Goal: Transaction & Acquisition: Register for event/course

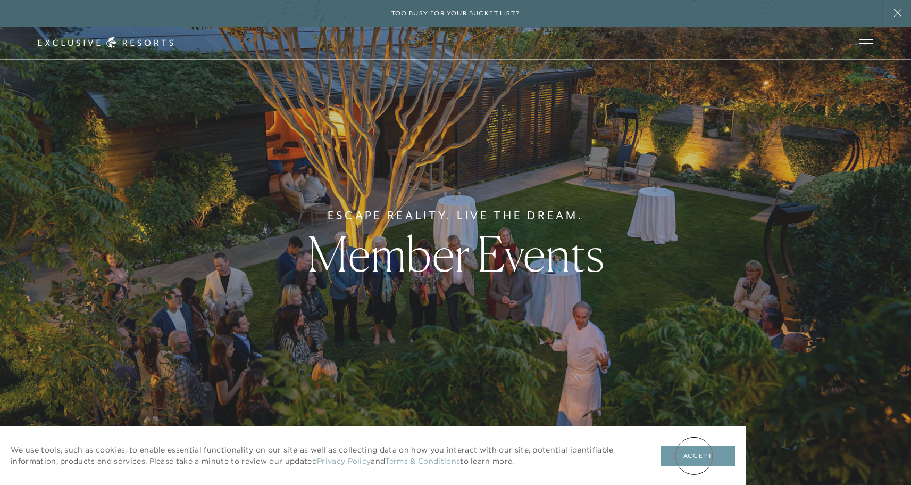
click at [694, 455] on button "Accept" at bounding box center [698, 455] width 74 height 20
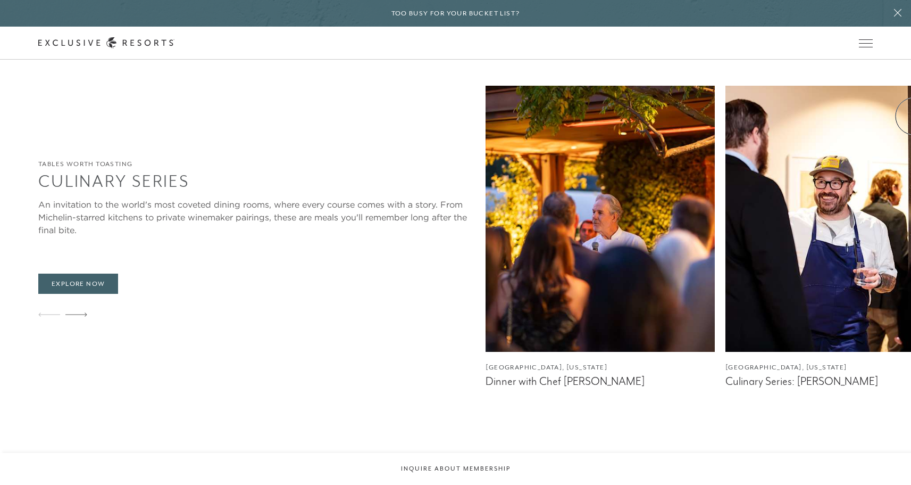
scroll to position [1751, 0]
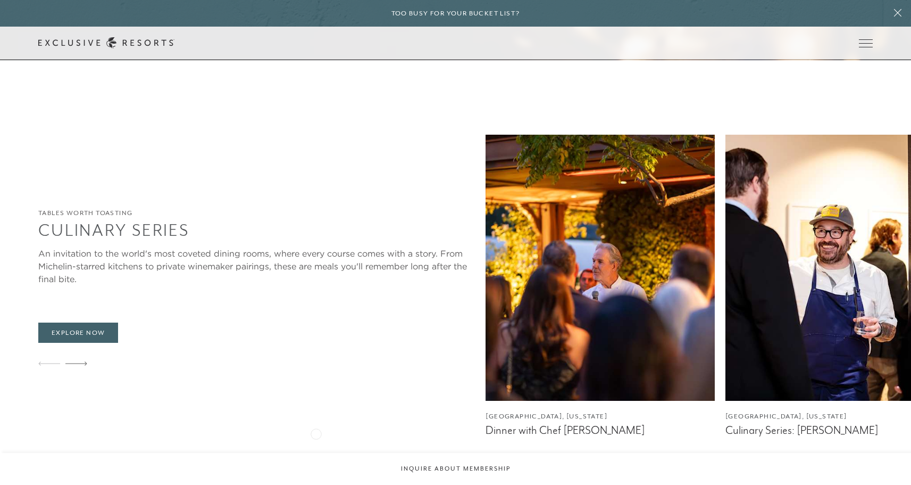
click at [486, 432] on figcaption "Dinner with Chef [PERSON_NAME]" at bounding box center [600, 429] width 229 height 13
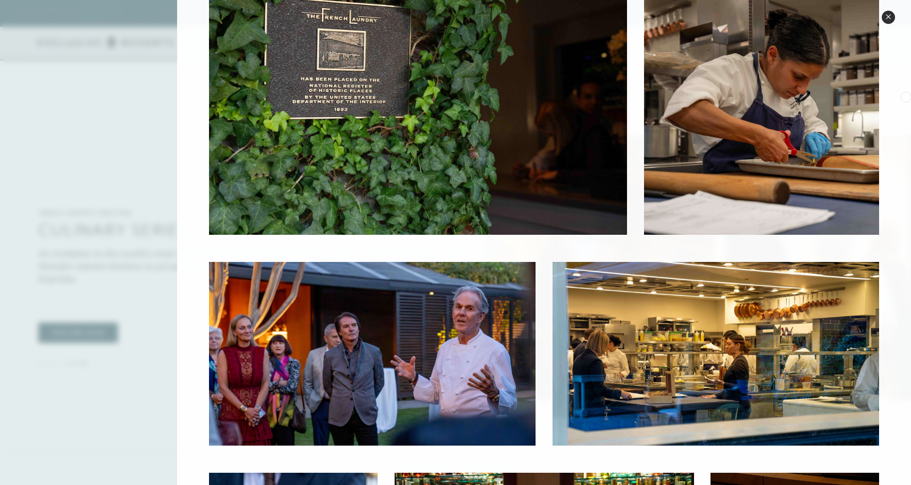
scroll to position [0, 0]
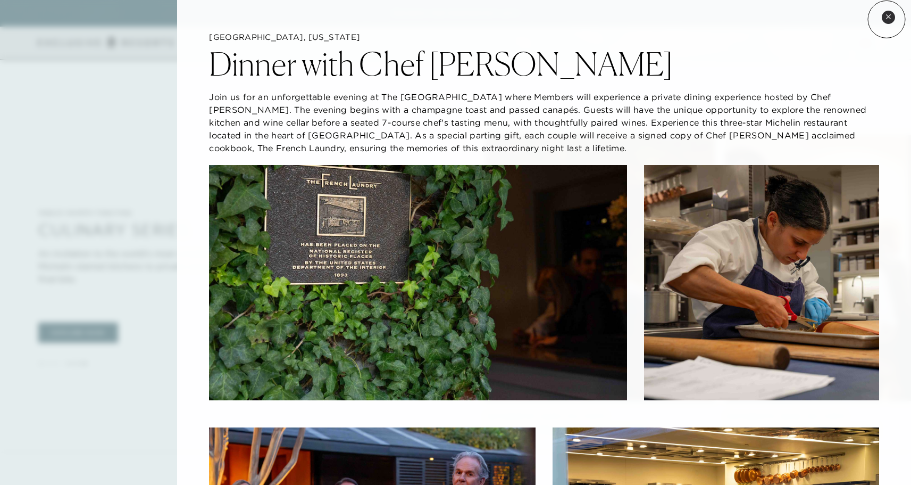
click at [886, 19] on icon at bounding box center [888, 16] width 4 height 4
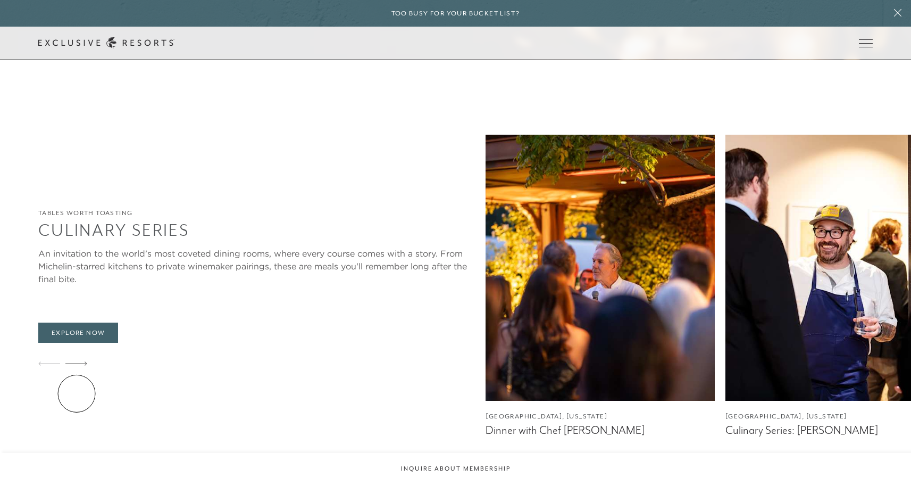
click at [77, 365] on icon at bounding box center [76, 363] width 22 height 4
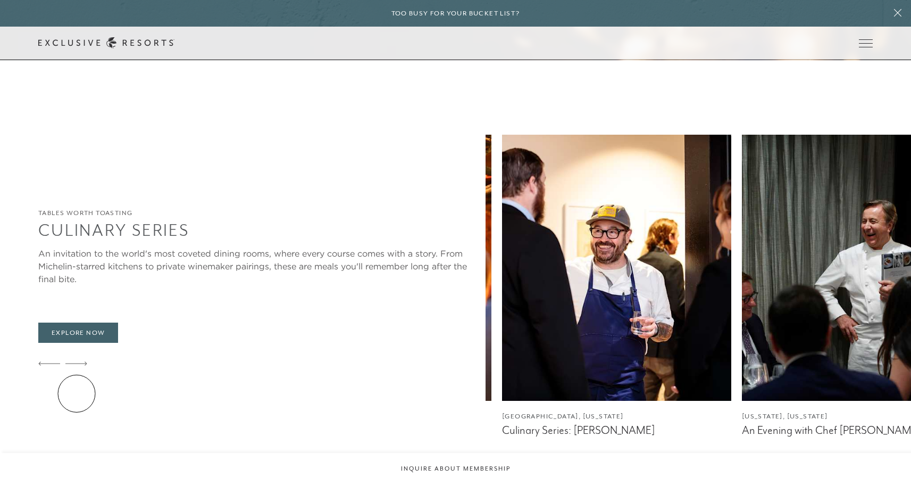
click at [77, 365] on icon at bounding box center [76, 363] width 22 height 4
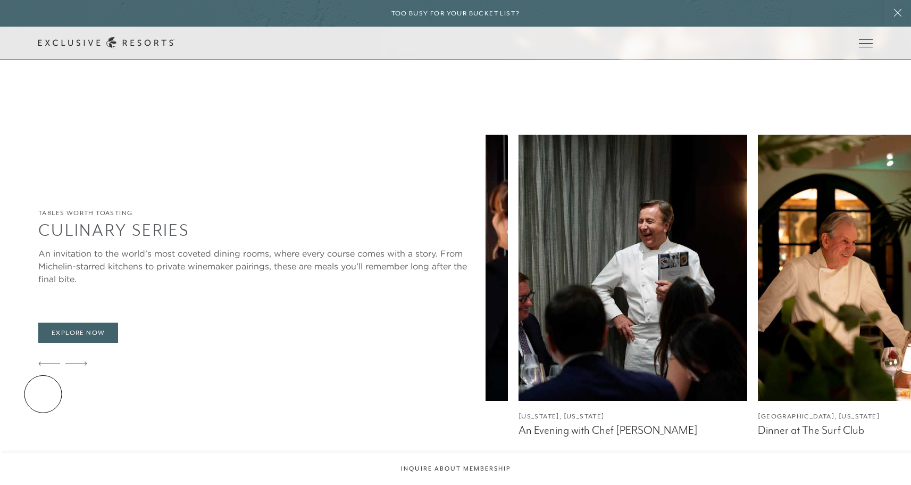
click at [43, 365] on icon at bounding box center [49, 363] width 22 height 4
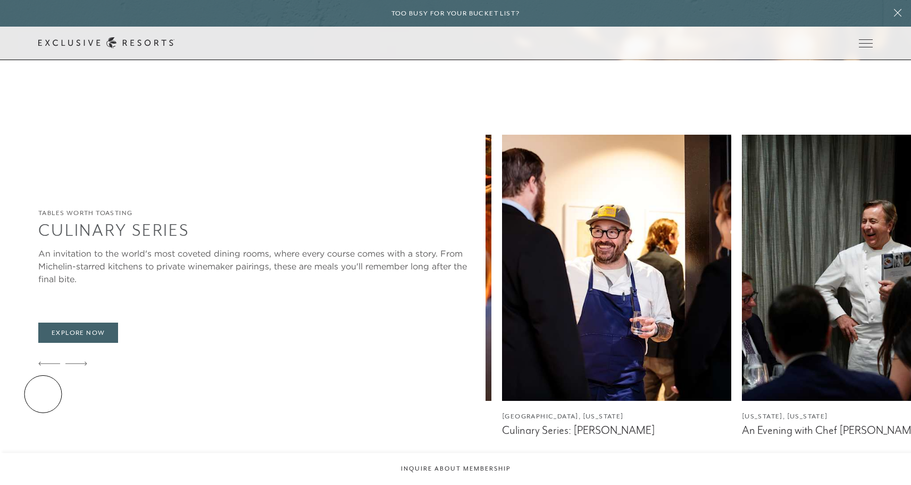
click at [43, 365] on icon at bounding box center [49, 363] width 22 height 4
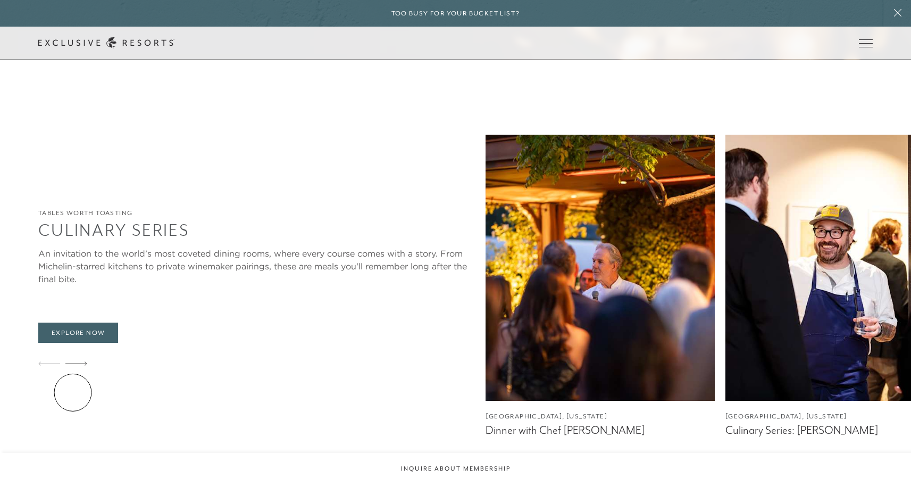
click at [73, 365] on icon at bounding box center [76, 363] width 22 height 4
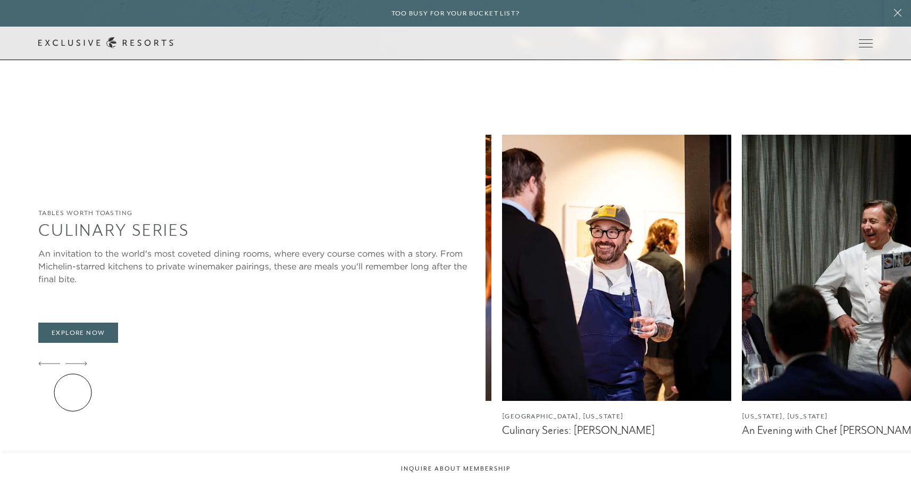
click at [73, 365] on icon at bounding box center [76, 363] width 22 height 4
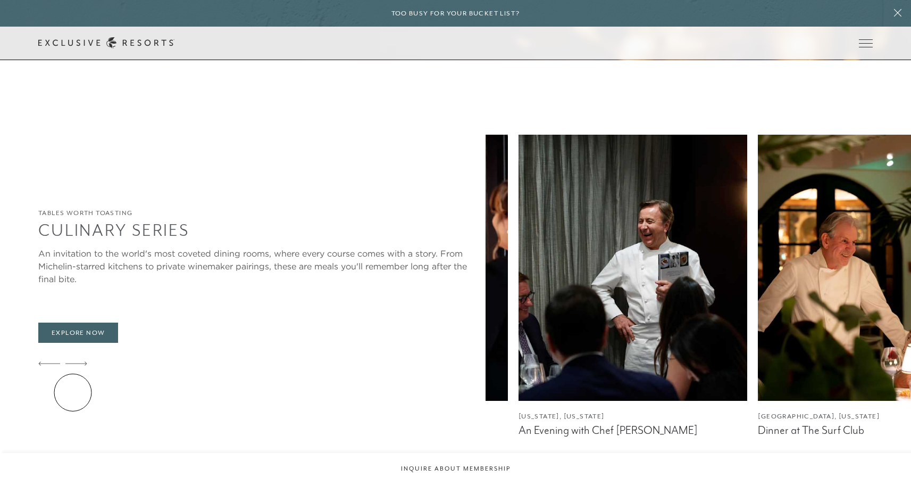
click at [73, 365] on icon at bounding box center [76, 363] width 22 height 4
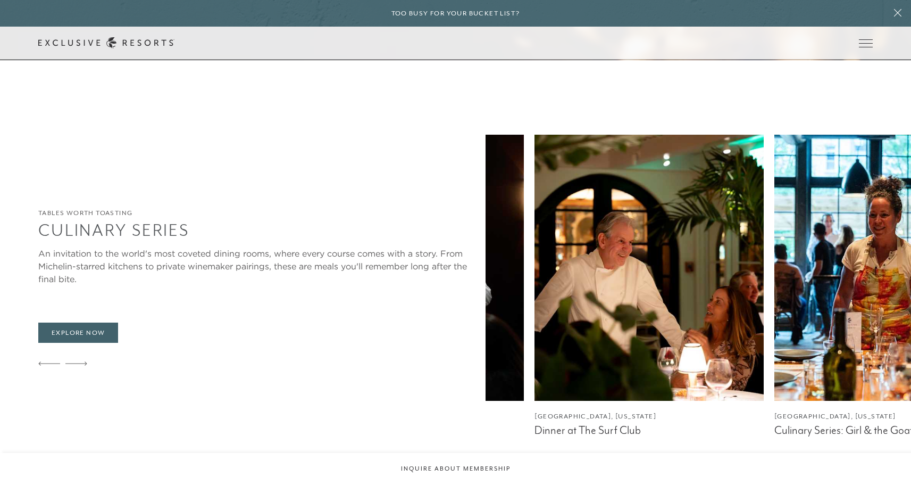
click at [73, 365] on icon at bounding box center [76, 363] width 22 height 4
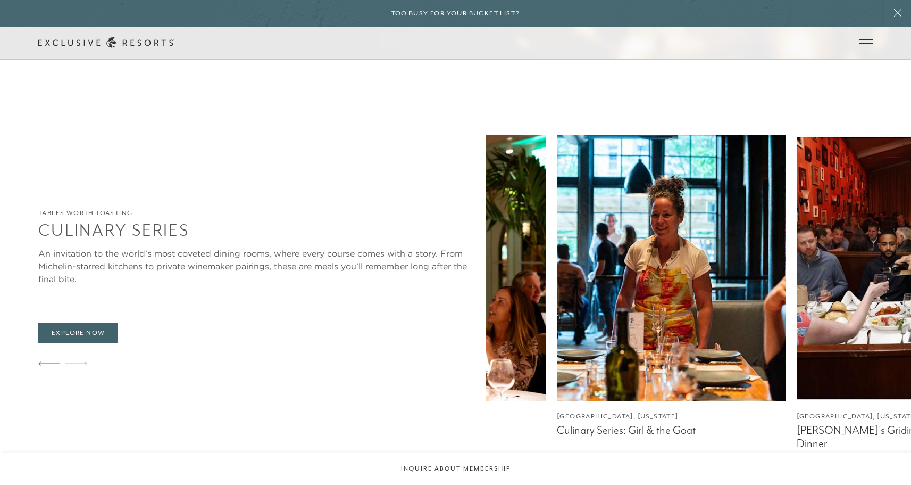
click at [73, 365] on icon at bounding box center [76, 363] width 22 height 4
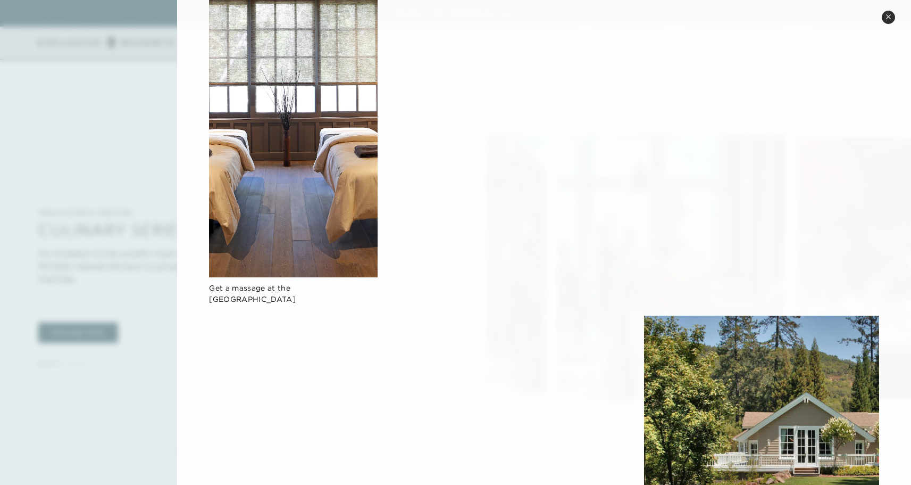
scroll to position [657, 0]
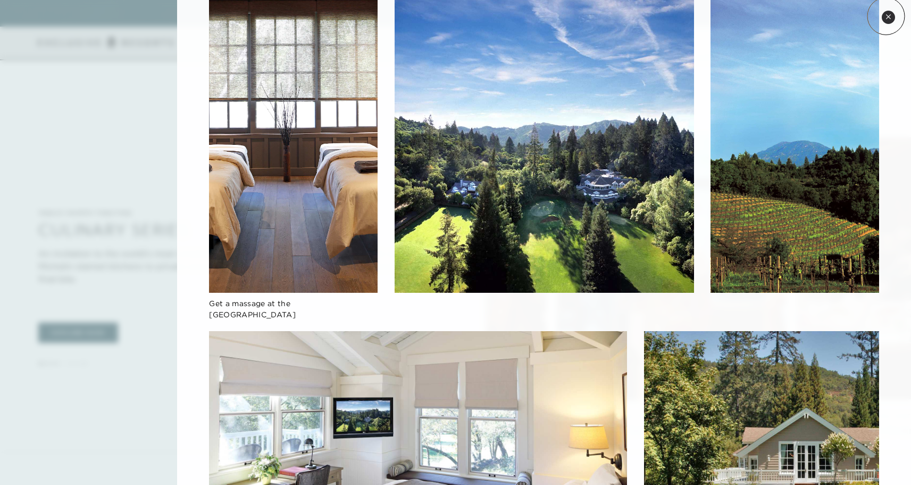
click at [887, 16] on icon at bounding box center [889, 17] width 6 height 6
